Goal: Task Accomplishment & Management: Manage account settings

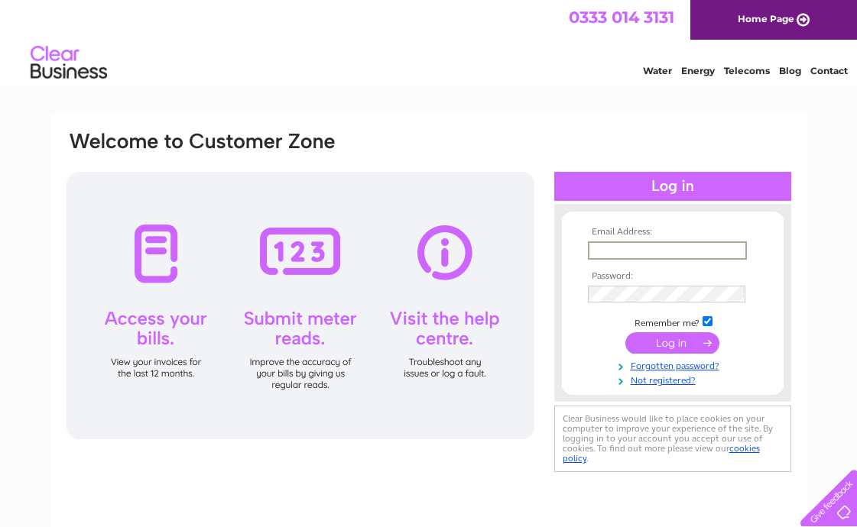
click at [613, 254] on input "text" at bounding box center [667, 250] width 159 height 18
type input "sayed.mustafa99@yahoo.com"
click at [661, 336] on input "submit" at bounding box center [672, 341] width 94 height 21
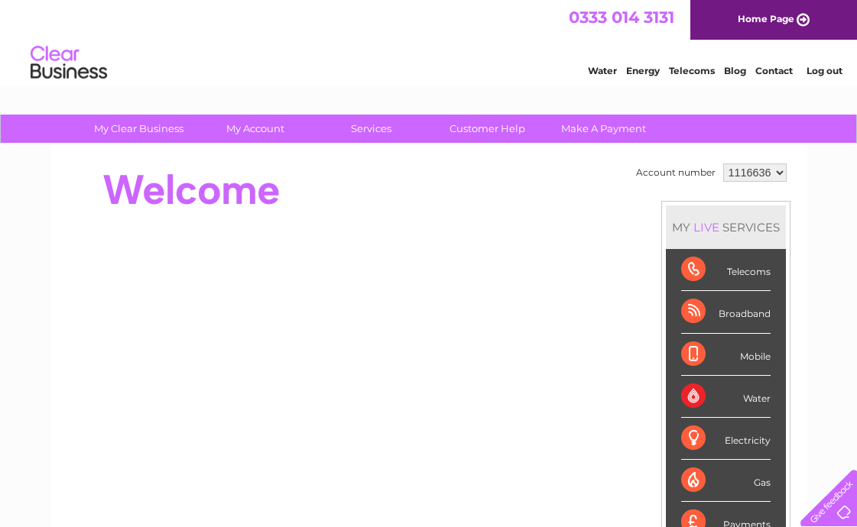
click at [685, 269] on div "Telecoms" at bounding box center [725, 270] width 89 height 42
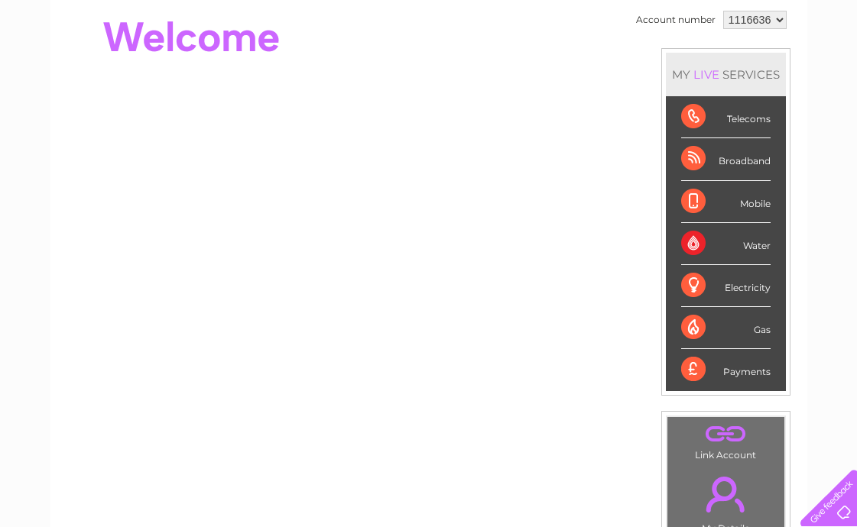
scroll to position [382, 0]
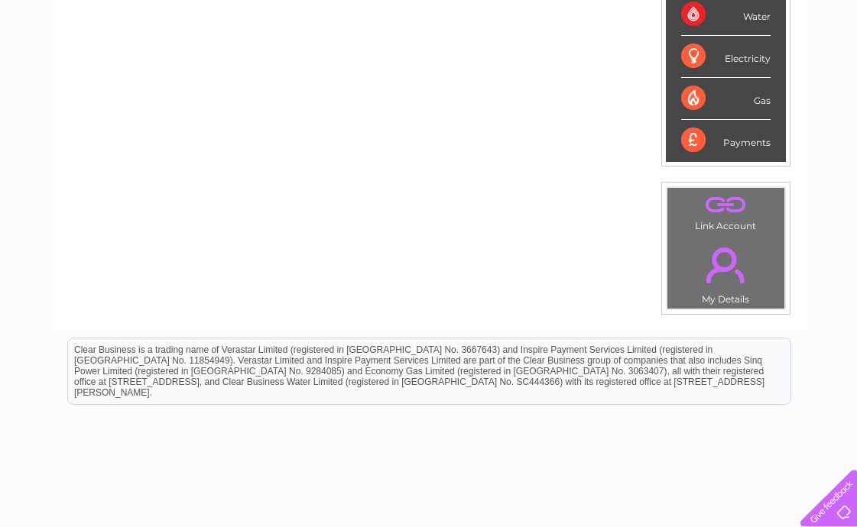
click at [838, 508] on div at bounding box center [825, 495] width 63 height 63
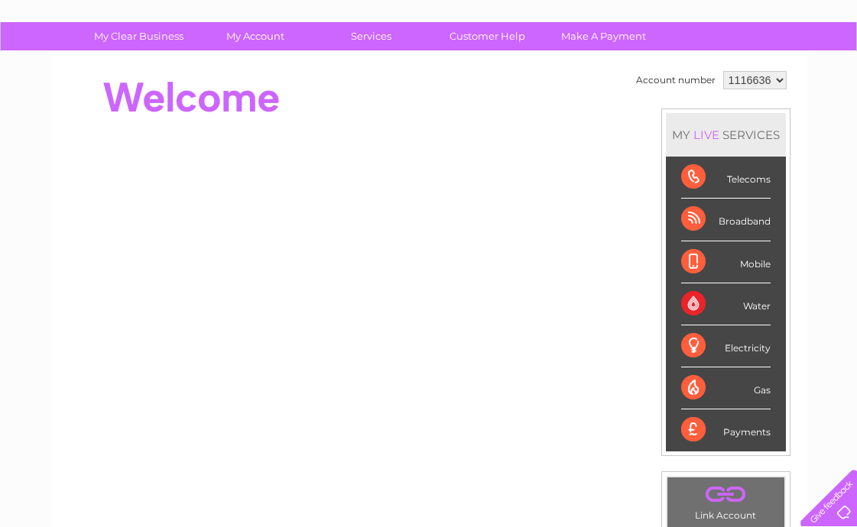
scroll to position [0, 0]
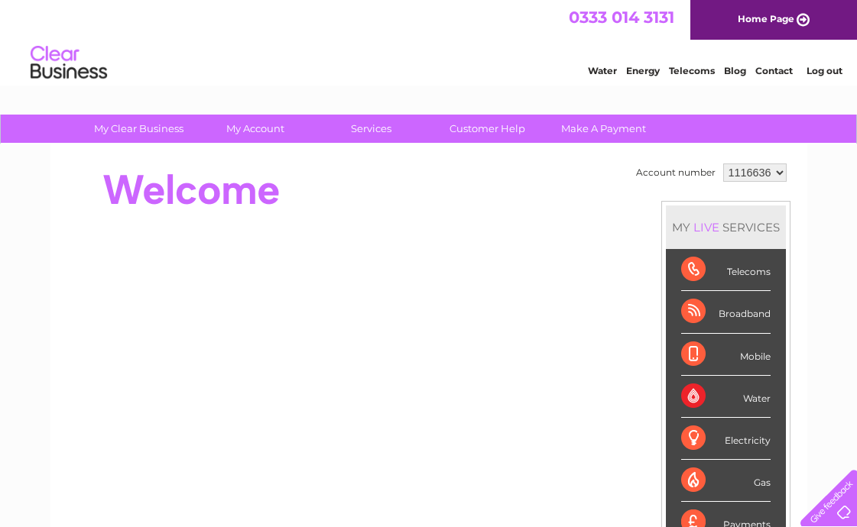
click at [56, 65] on img at bounding box center [69, 63] width 78 height 47
